Goal: Find specific page/section: Find specific page/section

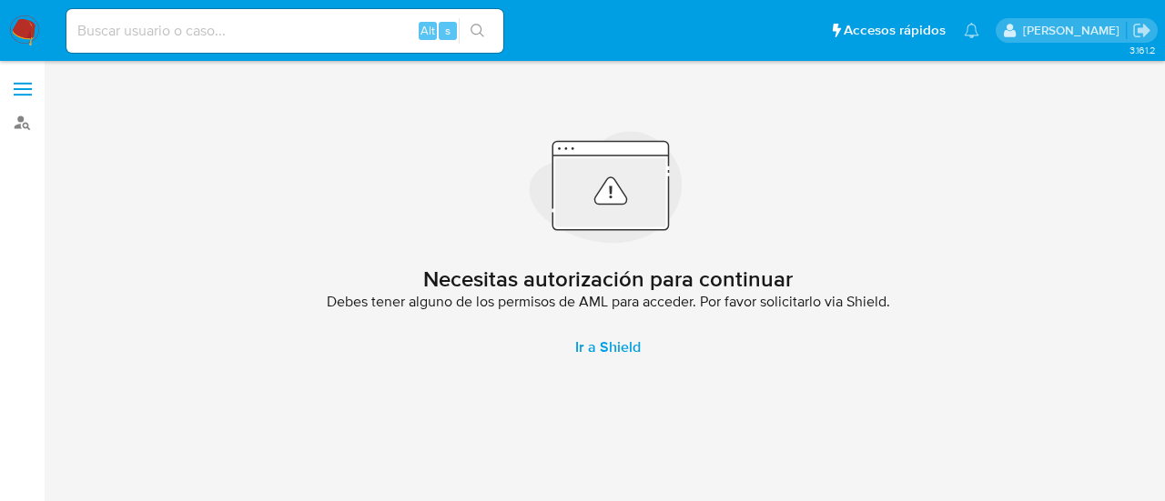
click at [22, 137] on aside "Buscador de personas" at bounding box center [22, 250] width 45 height 501
click at [15, 128] on link "Buscador de personas" at bounding box center [108, 122] width 217 height 28
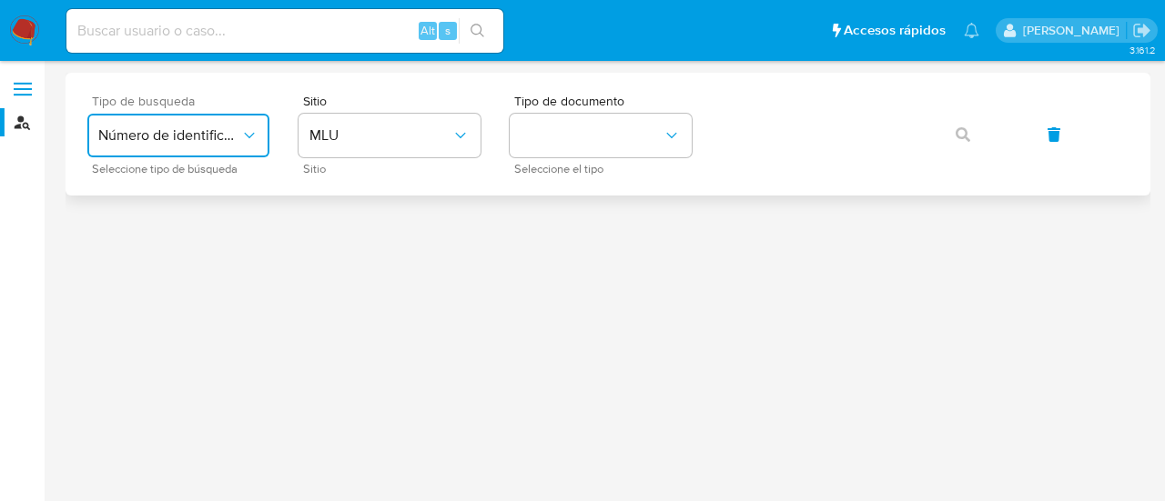
click at [233, 135] on span "Número de identificación" at bounding box center [169, 136] width 142 height 18
click at [190, 236] on div "User ID" at bounding box center [172, 247] width 149 height 44
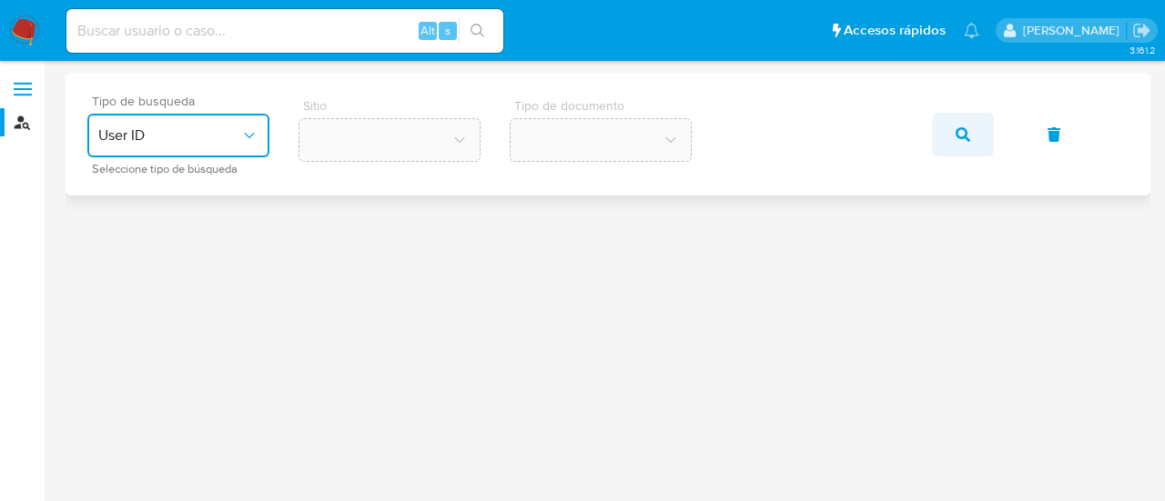
click at [954, 123] on button "button" at bounding box center [963, 135] width 62 height 44
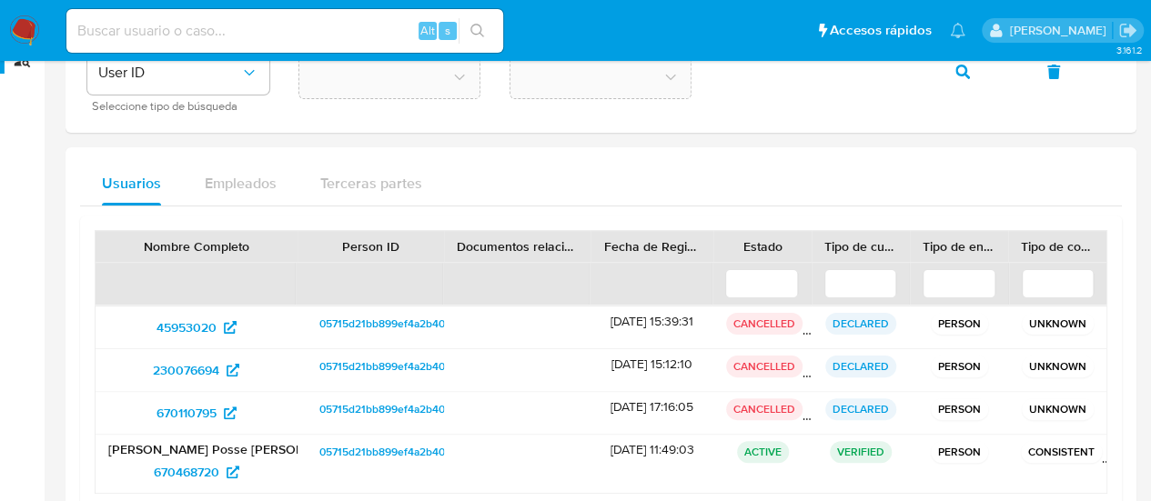
scroll to position [91, 0]
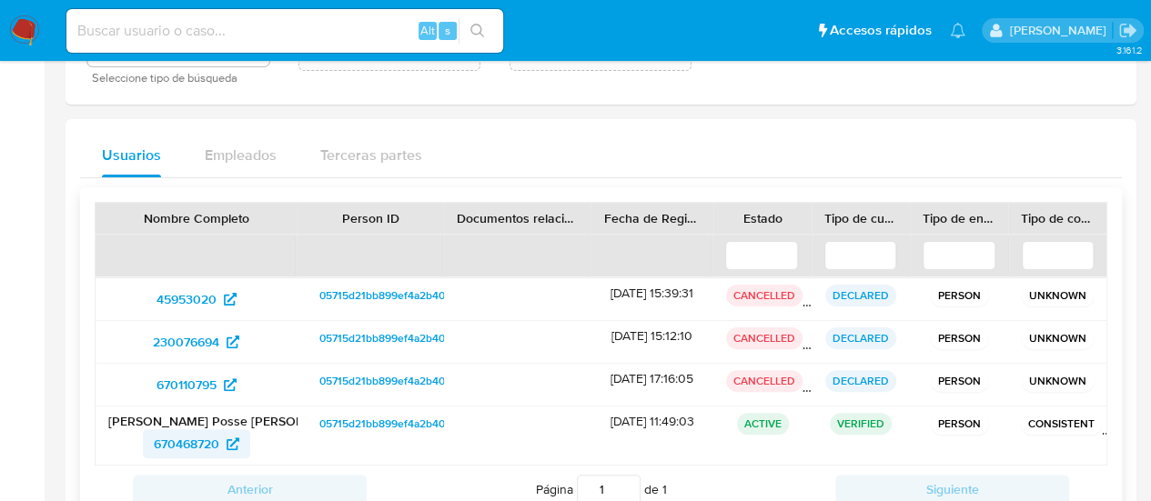
click at [201, 441] on span "670468720" at bounding box center [187, 444] width 66 height 29
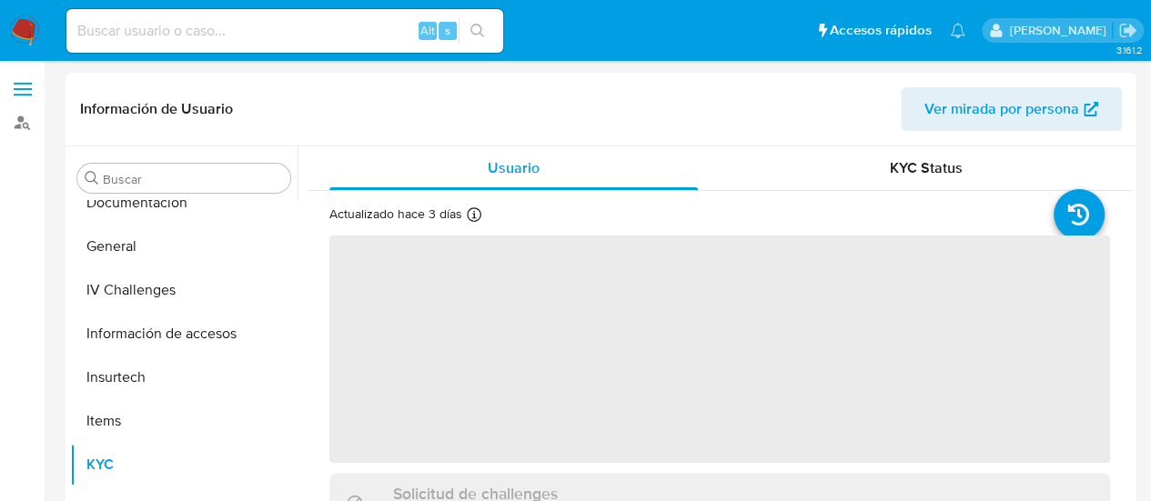
scroll to position [463, 0]
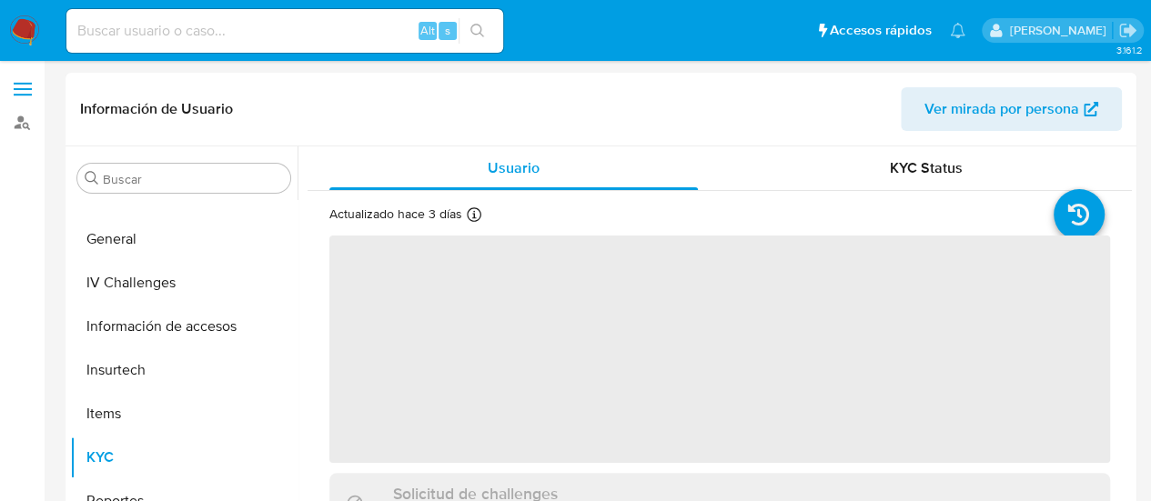
select select "10"
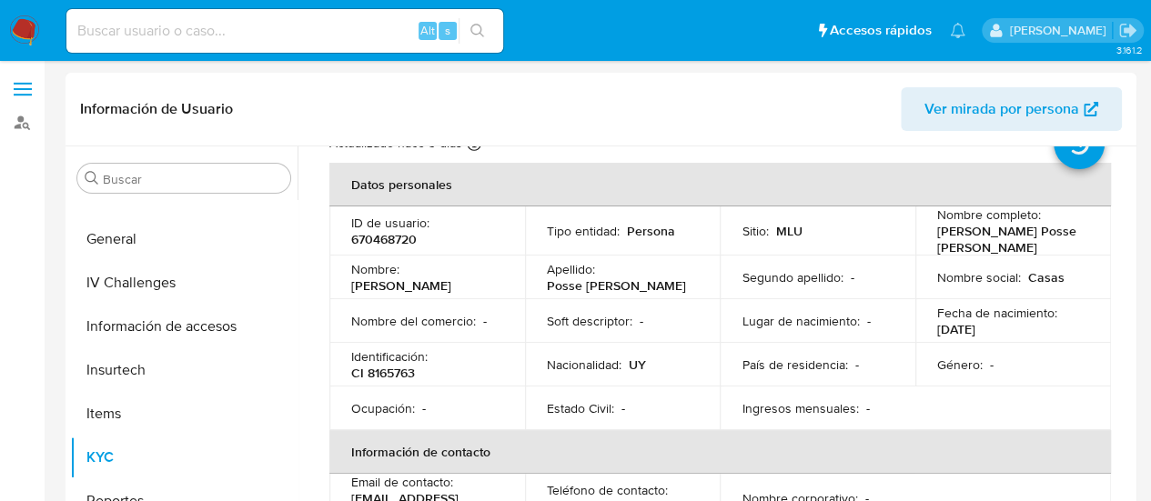
scroll to position [91, 0]
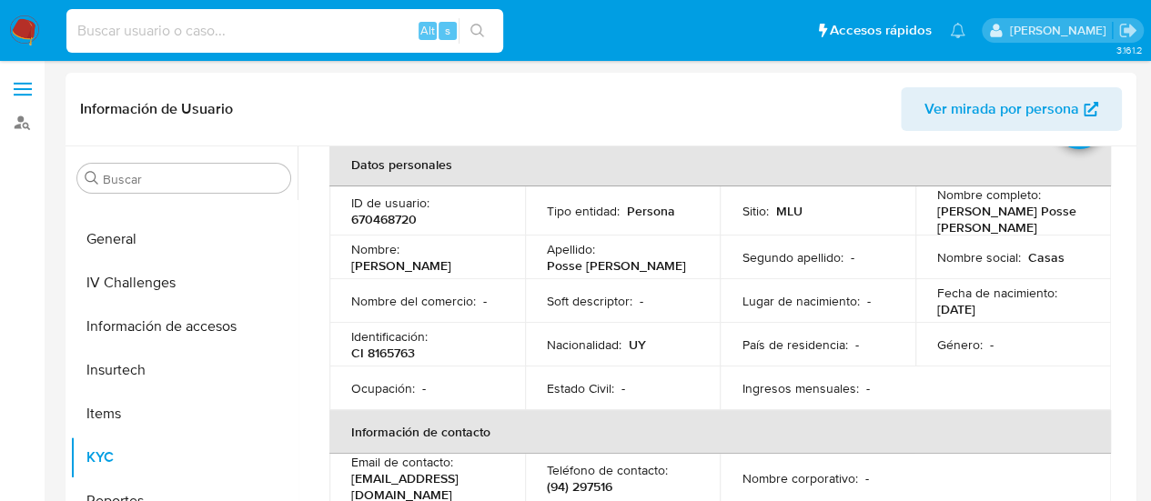
click at [242, 29] on input at bounding box center [284, 31] width 437 height 24
paste input "34322797"
type input "34322797"
click at [492, 25] on button "search-icon" at bounding box center [477, 30] width 37 height 25
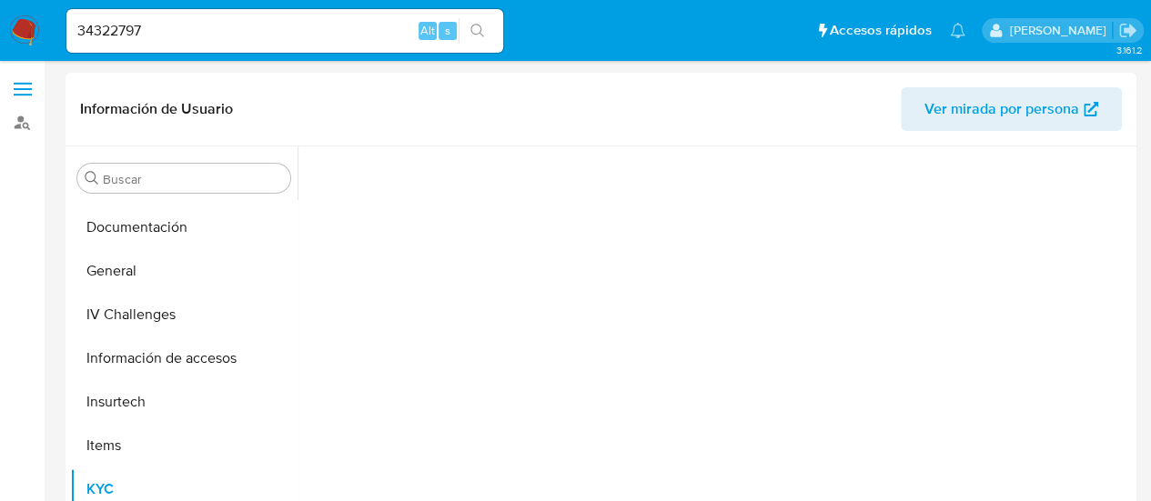
scroll to position [463, 0]
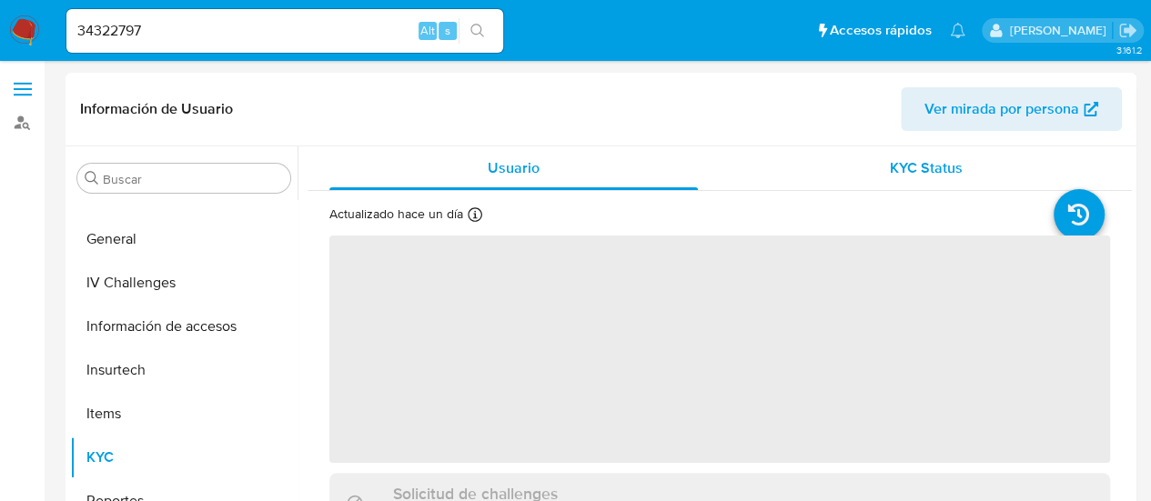
select select "10"
